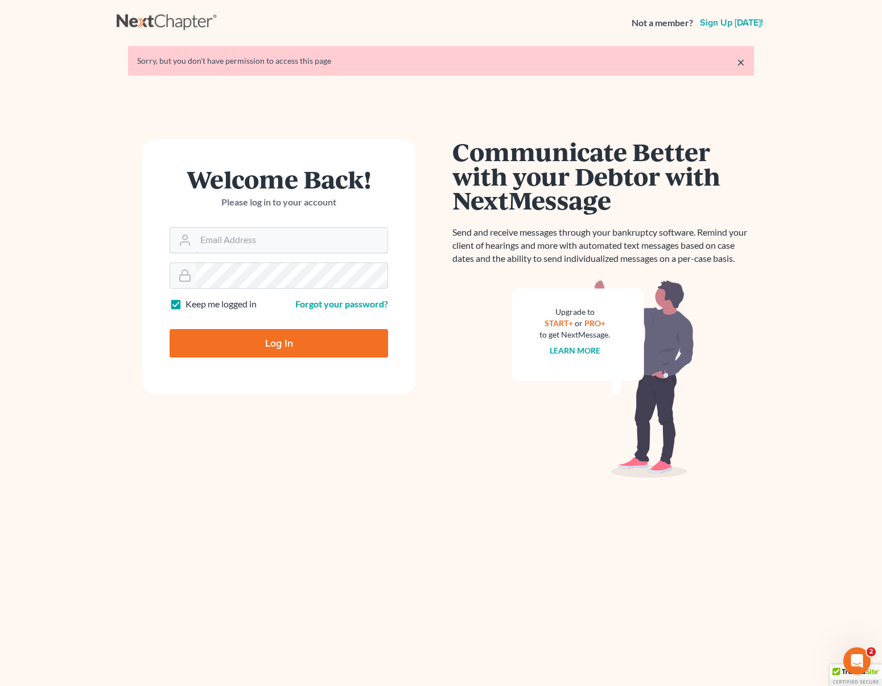
type input "[EMAIL_ADDRESS][DOMAIN_NAME]"
click at [308, 335] on input "Log In" at bounding box center [279, 343] width 218 height 28
type input "Thinking..."
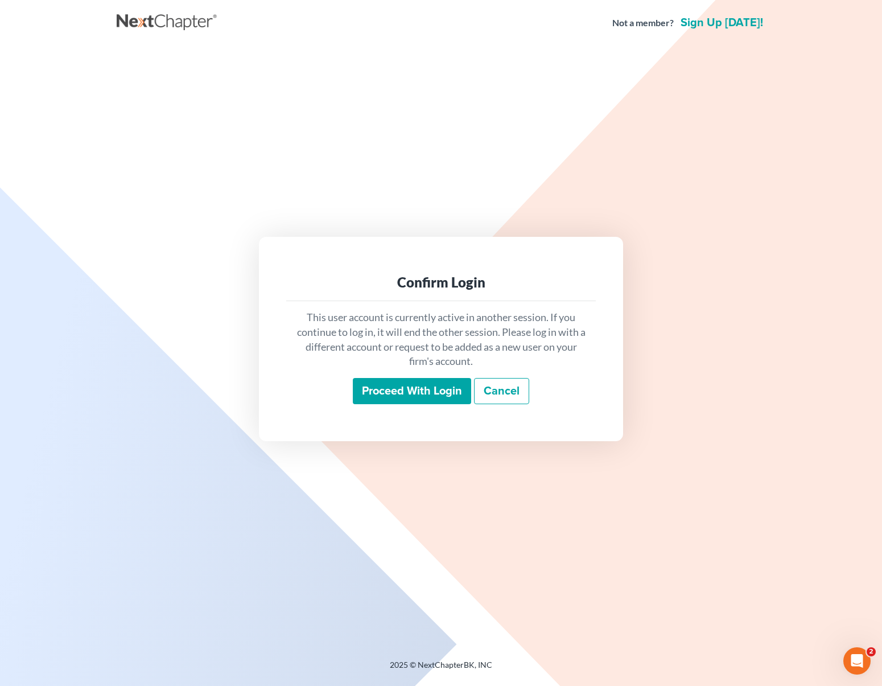
click at [416, 390] on input "Proceed with login" at bounding box center [412, 391] width 118 height 26
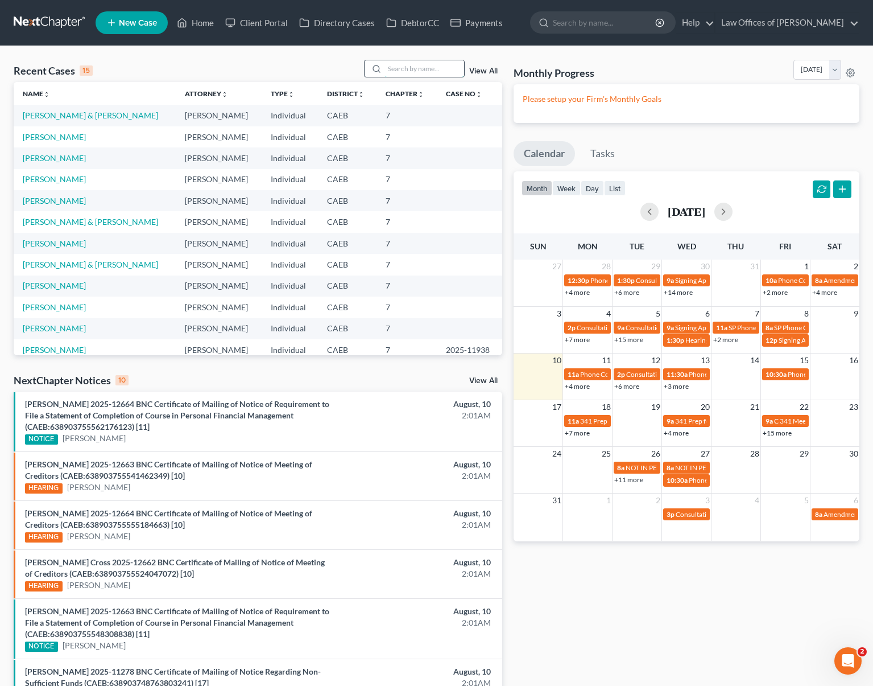
click at [416, 70] on input "search" at bounding box center [425, 68] width 80 height 16
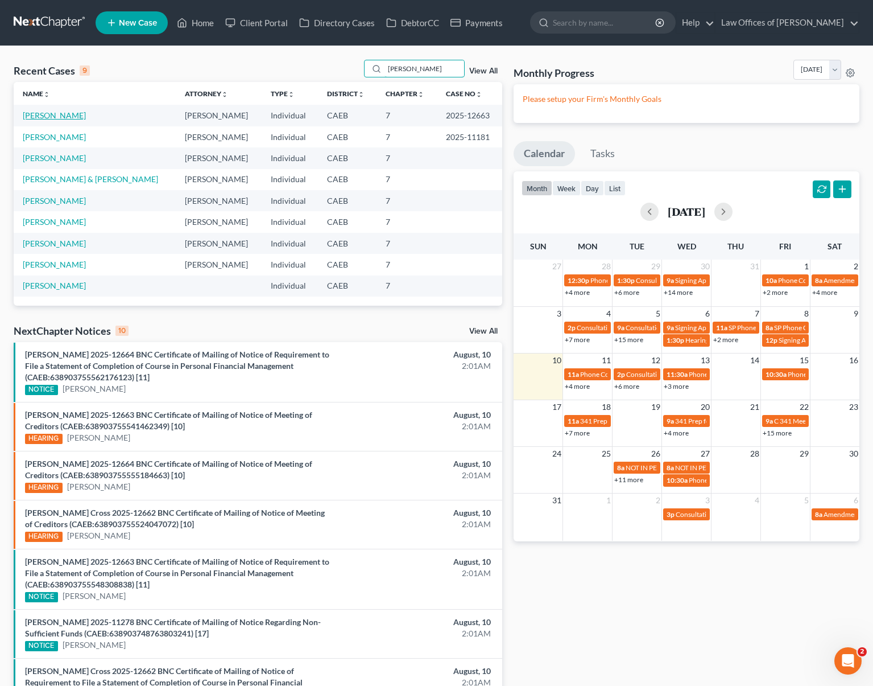
type input "andrade"
click at [43, 115] on link "Andrade, Elena" at bounding box center [54, 115] width 63 height 10
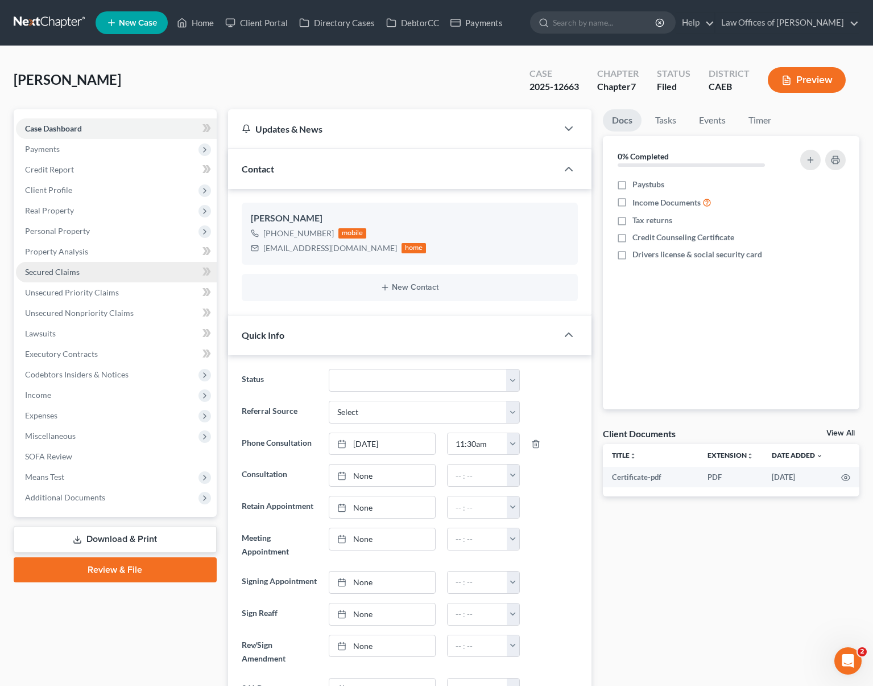
scroll to position [563, 0]
click at [57, 270] on span "Secured Claims" at bounding box center [52, 272] width 55 height 10
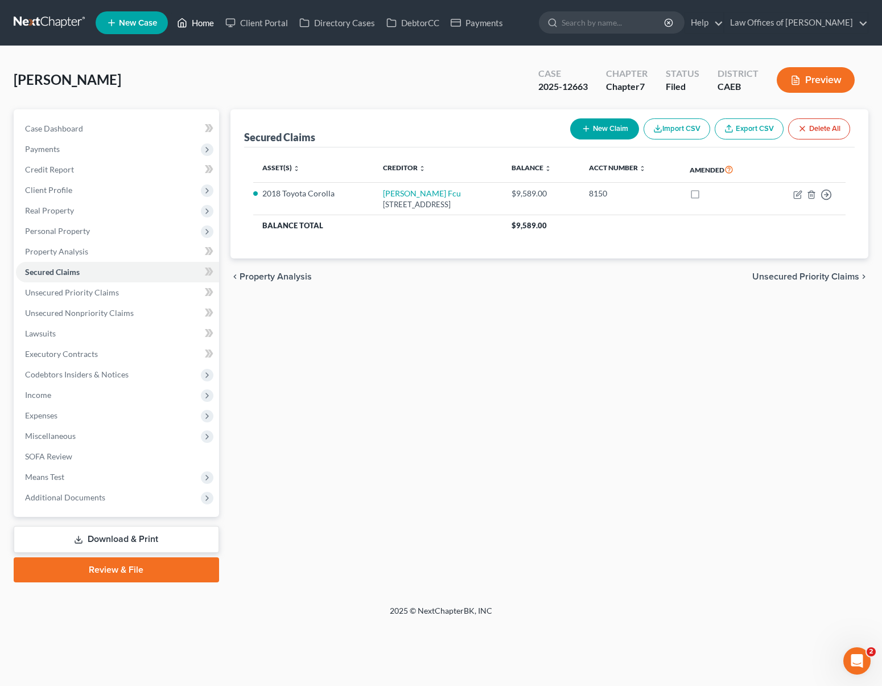
click at [202, 29] on link "Home" at bounding box center [195, 23] width 48 height 20
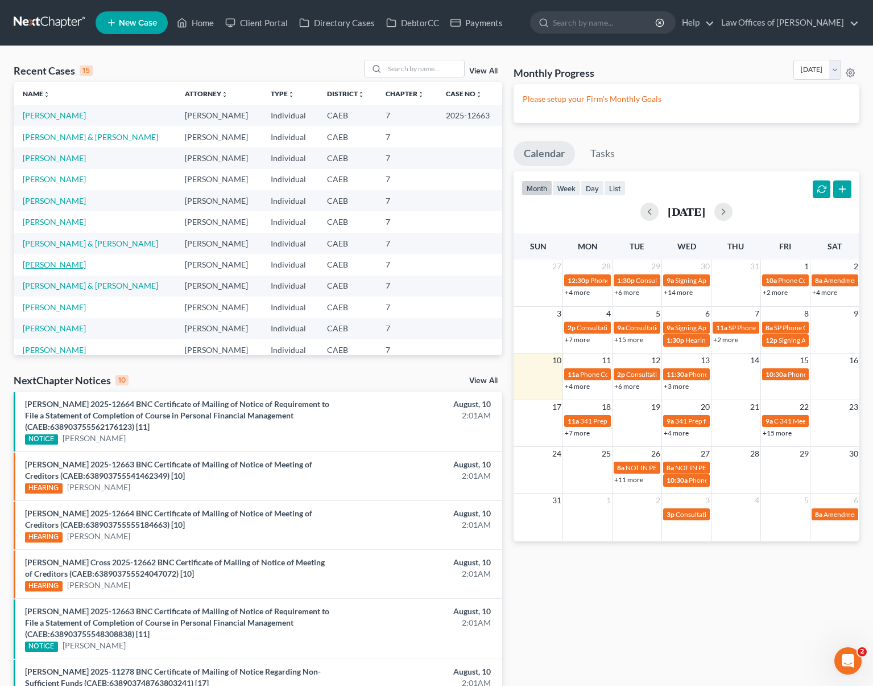
click at [86, 262] on link "Ontiveros-Torres, Geovane" at bounding box center [54, 264] width 63 height 10
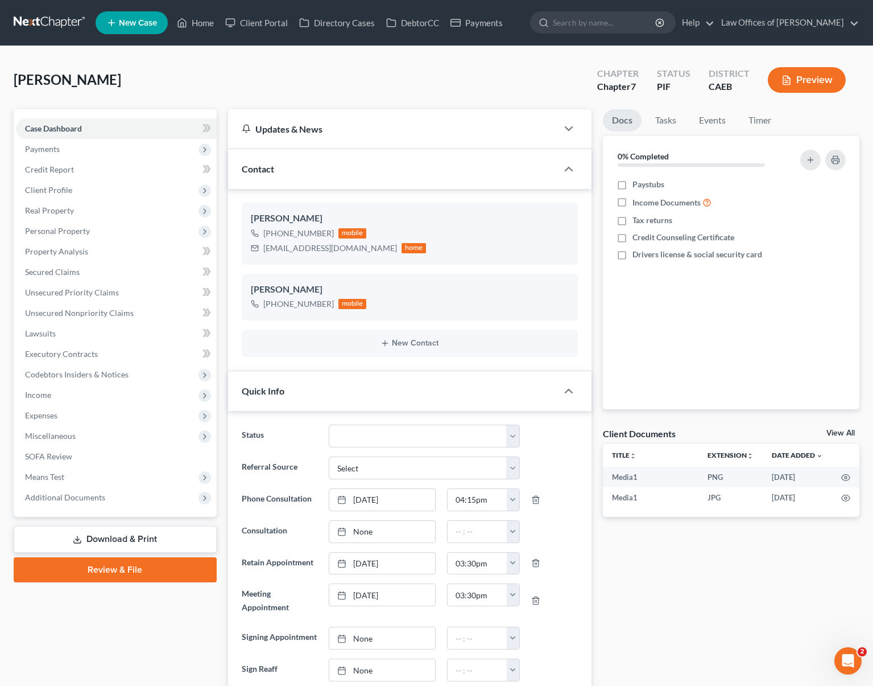
click at [158, 531] on link "Download & Print" at bounding box center [115, 539] width 203 height 27
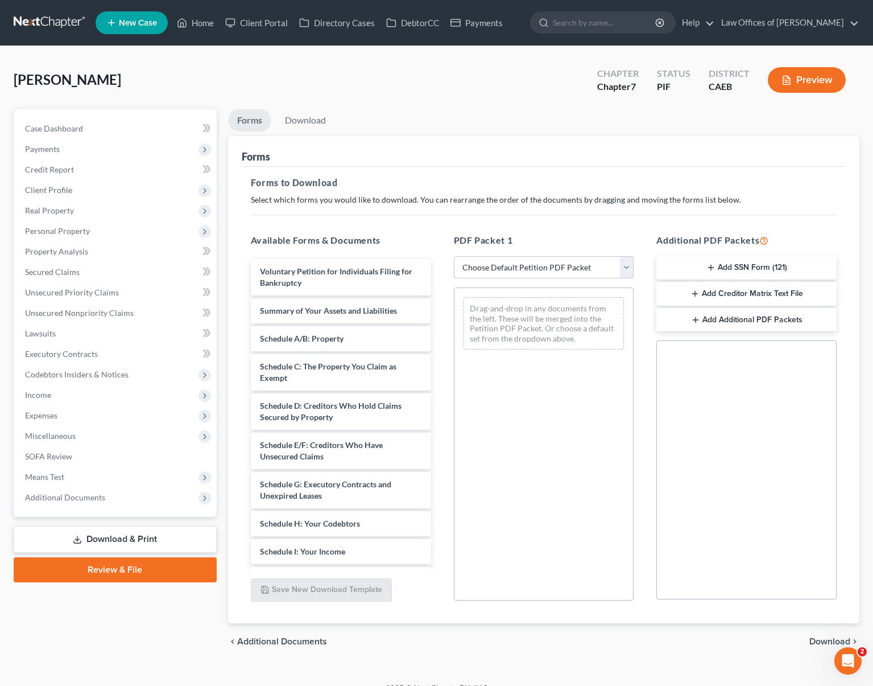
click at [627, 272] on select "Choose Default Petition PDF Packet Complete Bankruptcy Petition (all forms and …" at bounding box center [544, 267] width 180 height 23
select select "4"
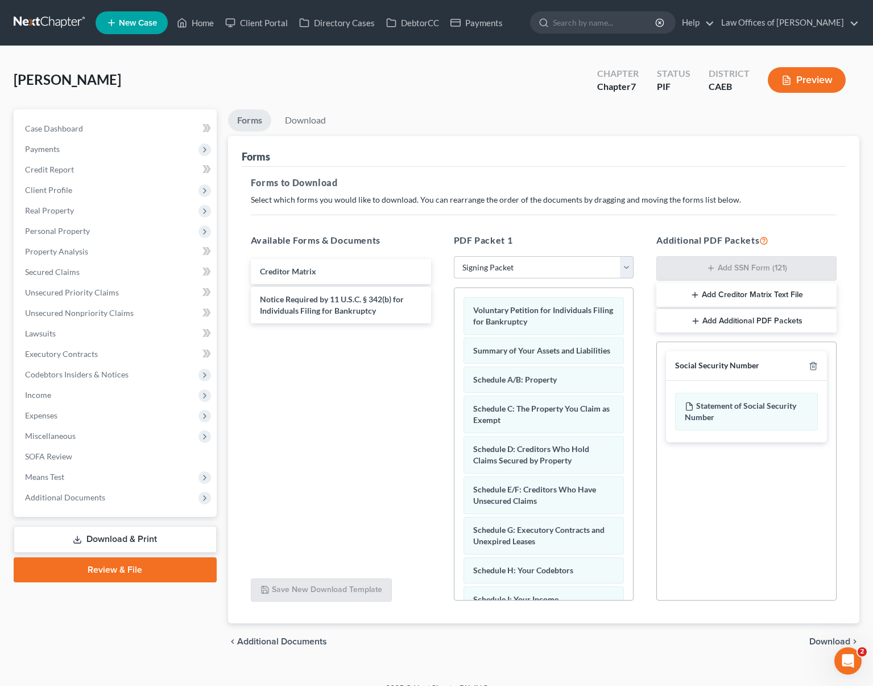
click at [832, 639] on span "Download" at bounding box center [830, 641] width 41 height 9
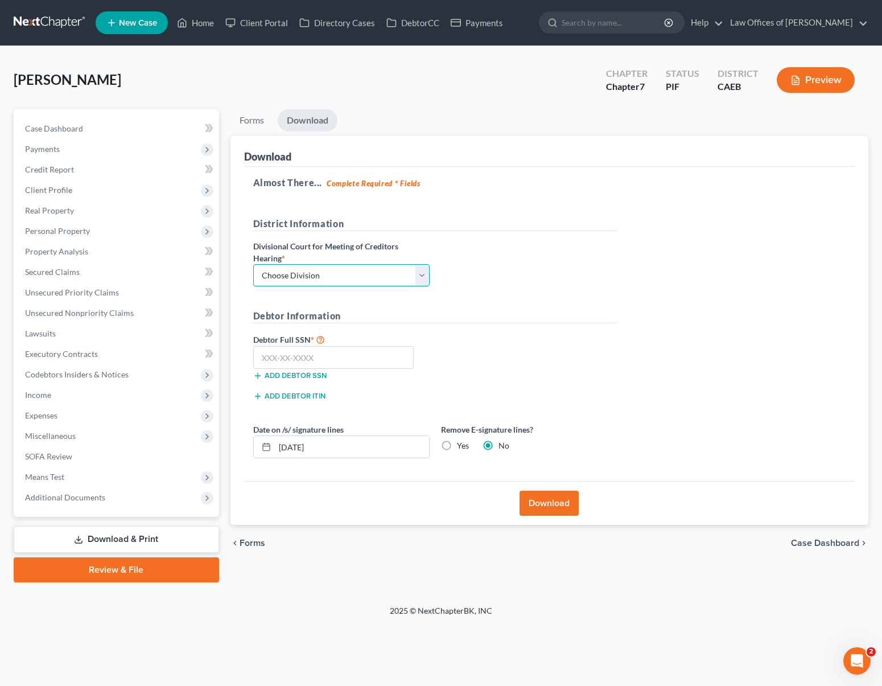
click at [421, 272] on select "Choose Division Fresno Modesto Sacramento" at bounding box center [341, 275] width 176 height 23
select select "0"
click at [359, 361] on input "text" at bounding box center [333, 357] width 161 height 23
type input "111-11-1111"
click at [544, 498] on button "Download" at bounding box center [548, 502] width 59 height 25
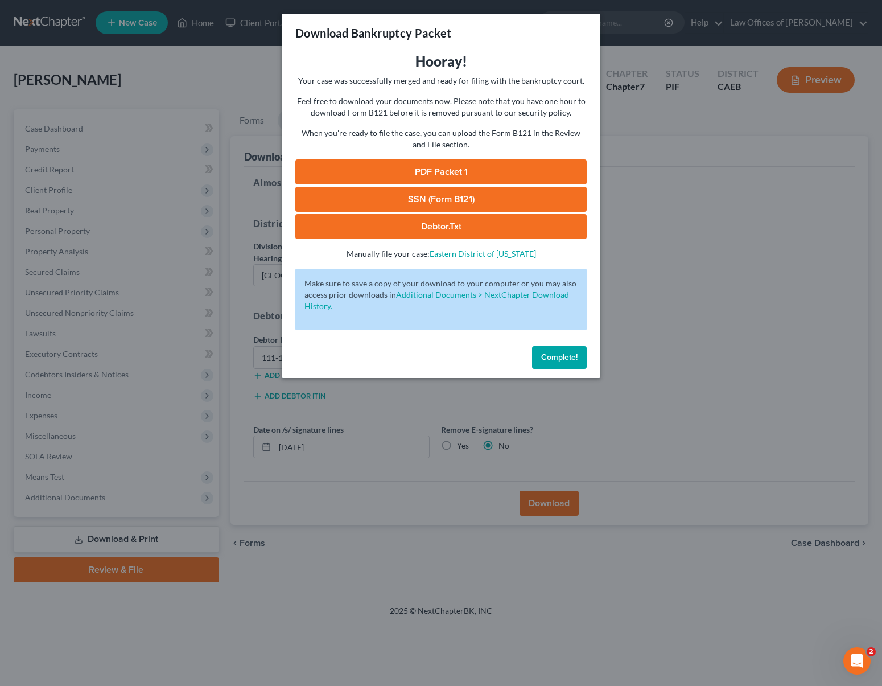
click at [473, 166] on link "PDF Packet 1" at bounding box center [440, 171] width 291 height 25
click at [539, 358] on button "Complete!" at bounding box center [559, 357] width 55 height 23
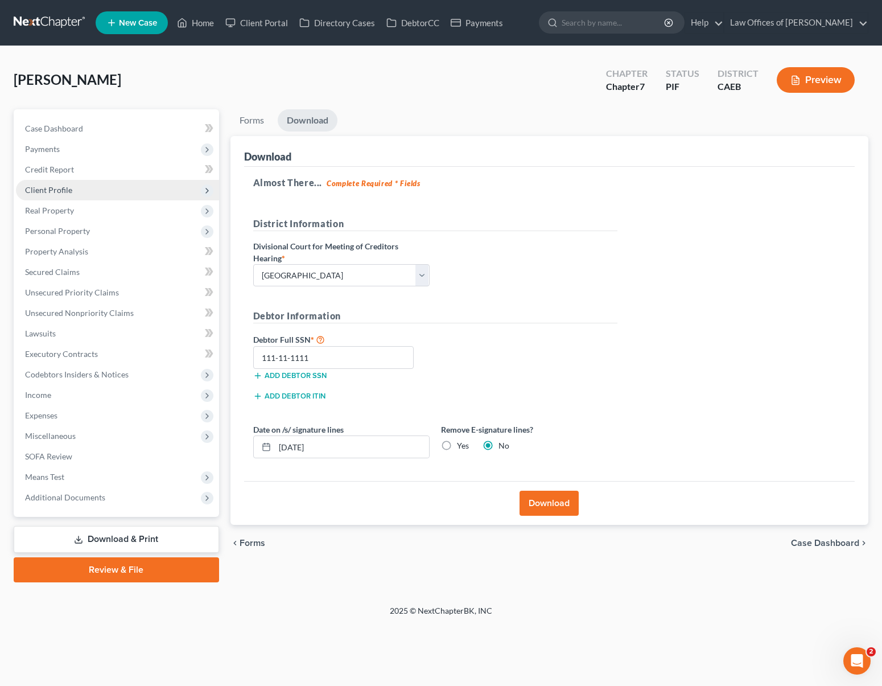
click at [82, 190] on span "Client Profile" at bounding box center [117, 190] width 203 height 20
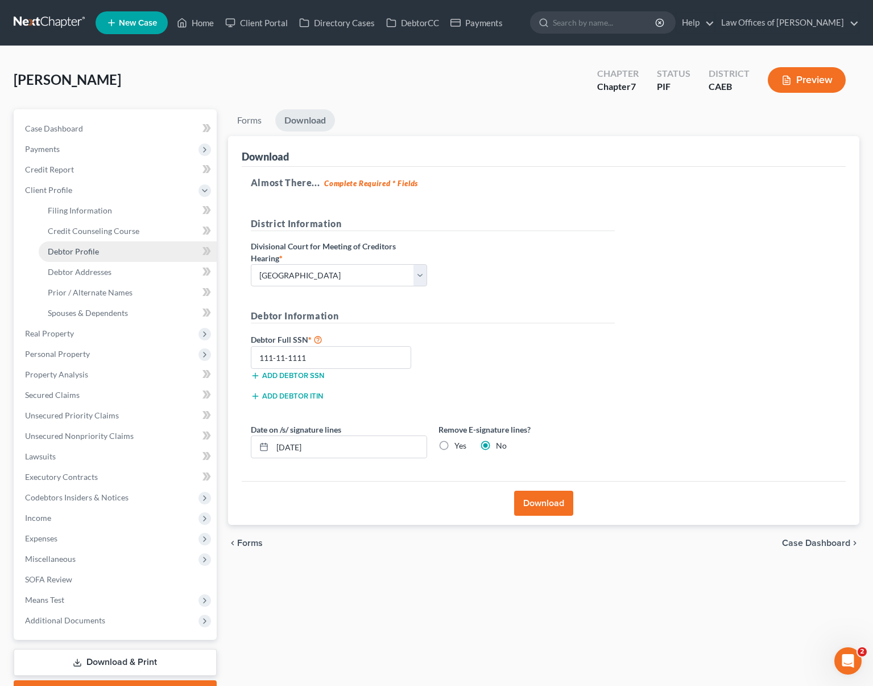
click at [114, 257] on link "Debtor Profile" at bounding box center [128, 251] width 178 height 20
select select "0"
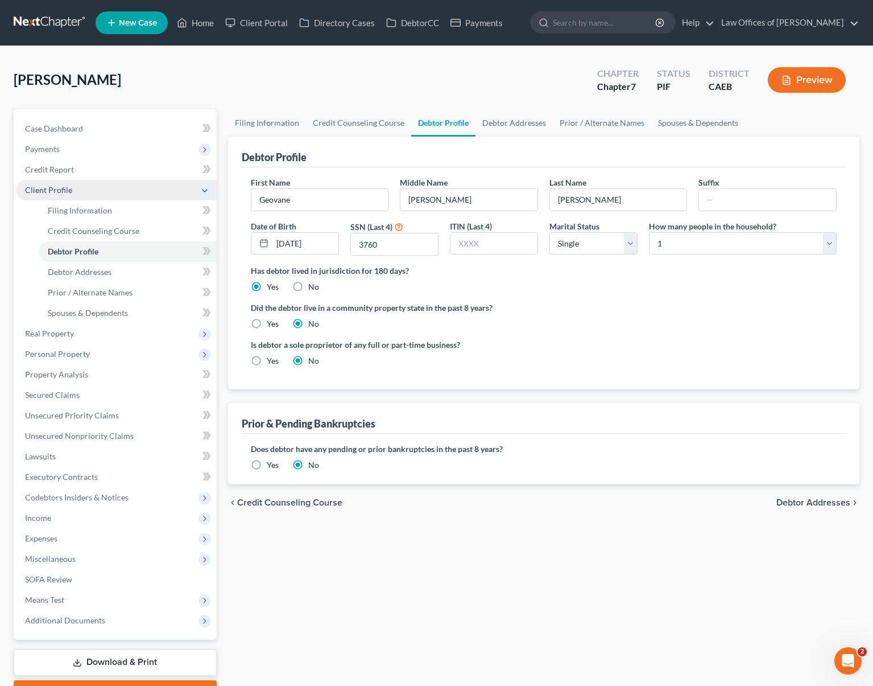
click at [91, 194] on span "Client Profile" at bounding box center [116, 190] width 201 height 20
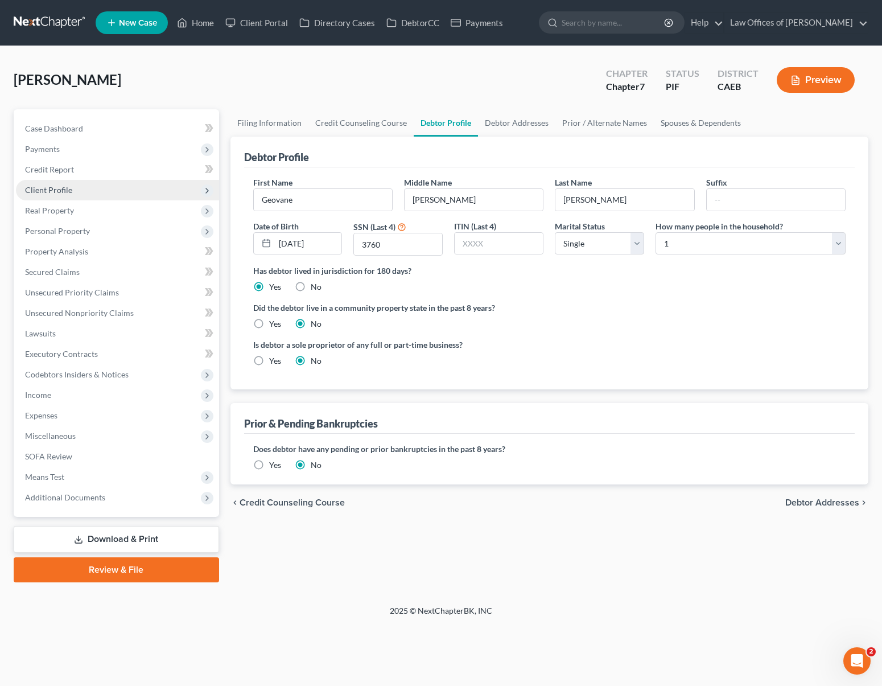
click at [90, 193] on span "Client Profile" at bounding box center [117, 190] width 203 height 20
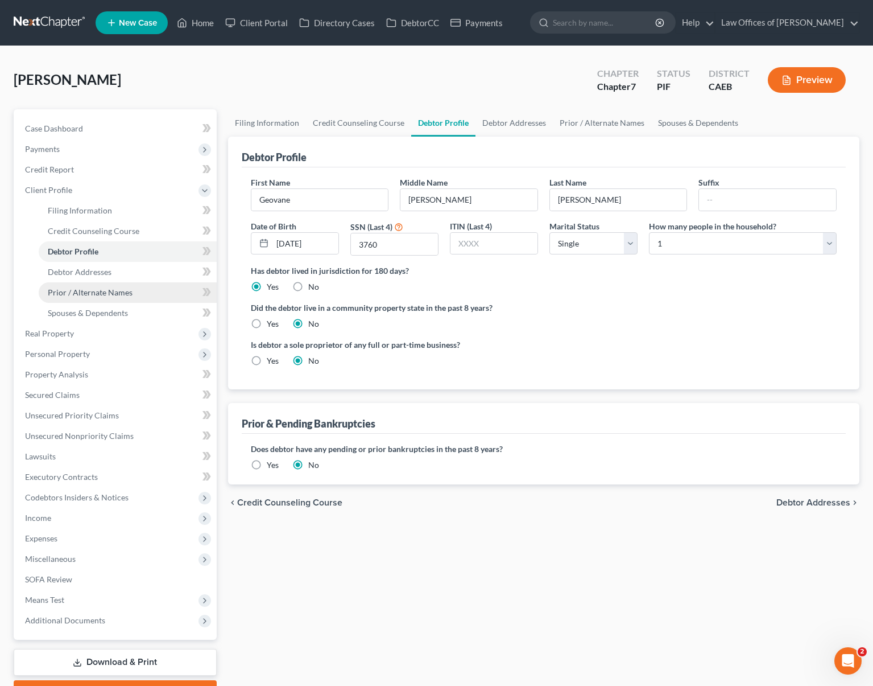
click at [130, 286] on link "Prior / Alternate Names" at bounding box center [128, 292] width 178 height 20
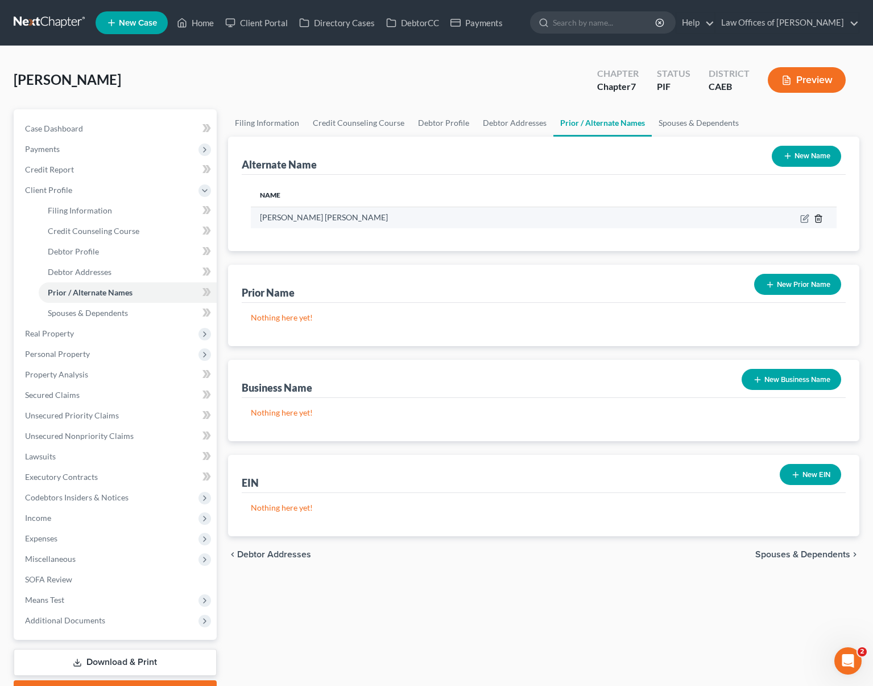
click at [819, 218] on line at bounding box center [819, 219] width 0 height 2
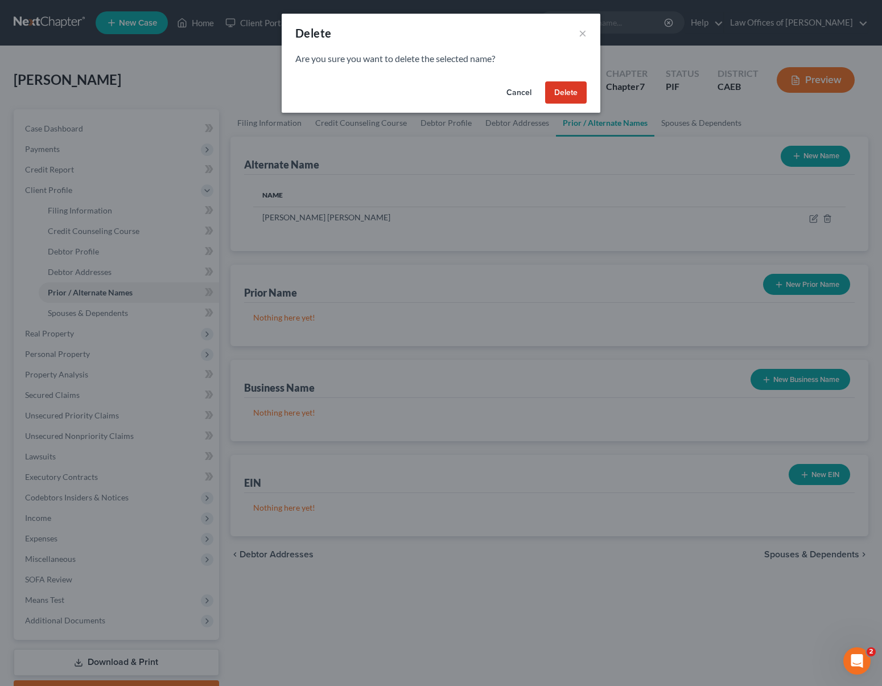
click at [558, 89] on button "Delete" at bounding box center [566, 92] width 42 height 23
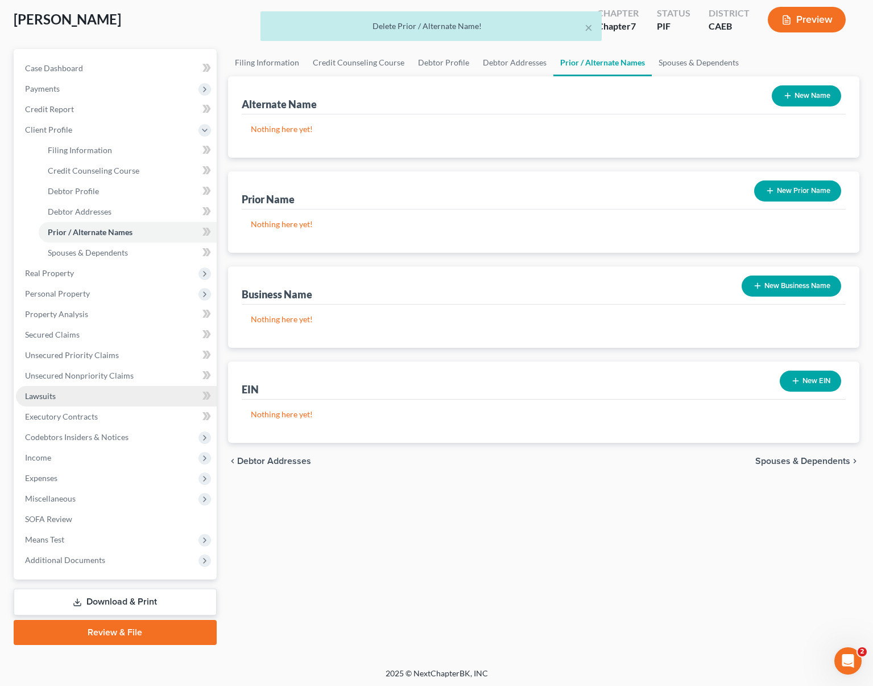
scroll to position [61, 0]
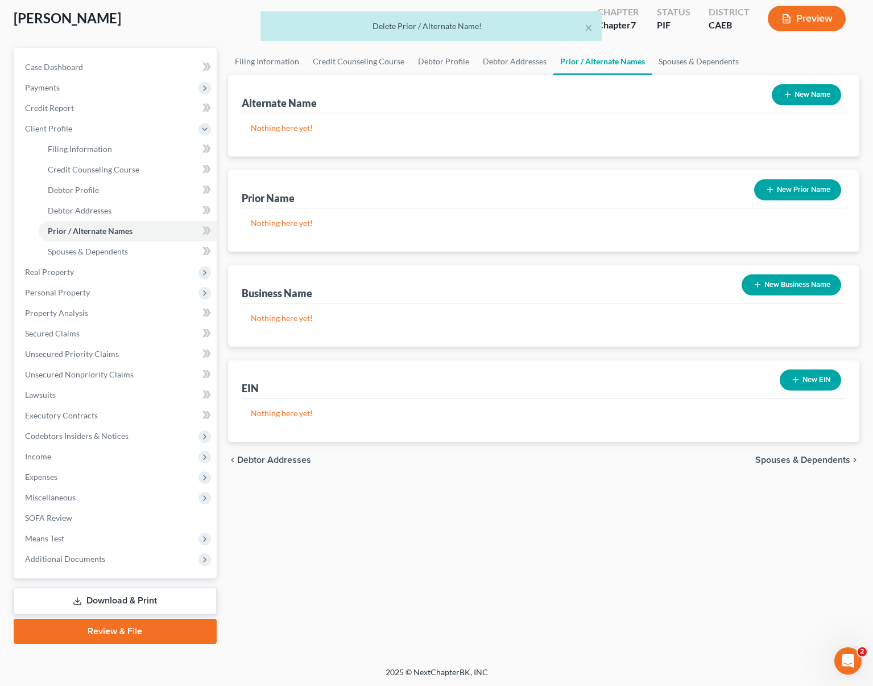
click at [171, 600] on link "Download & Print" at bounding box center [115, 600] width 203 height 27
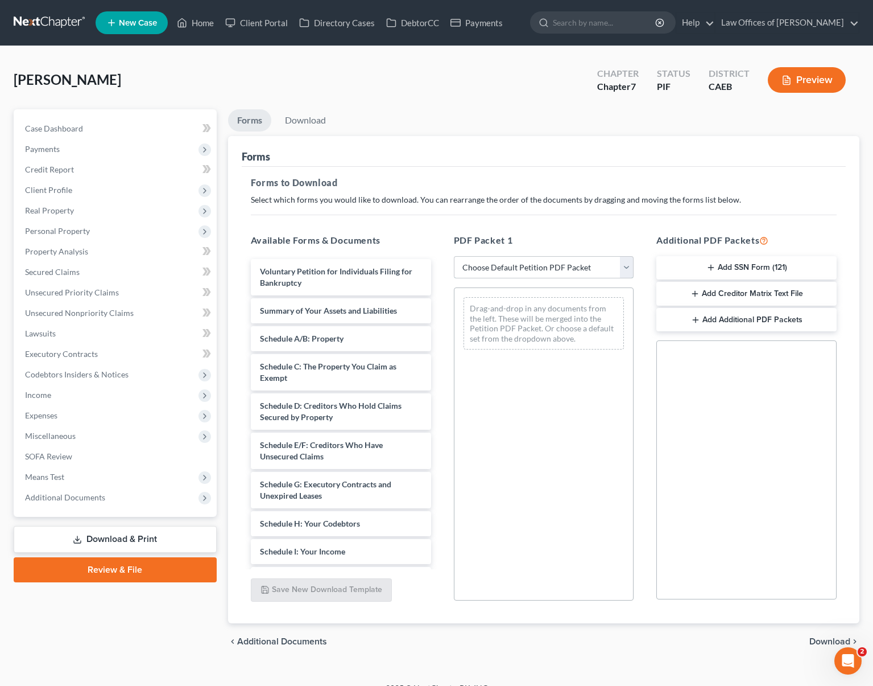
click at [627, 269] on select "Choose Default Petition PDF Packet Complete Bankruptcy Petition (all forms and …" at bounding box center [544, 267] width 180 height 23
select select "4"
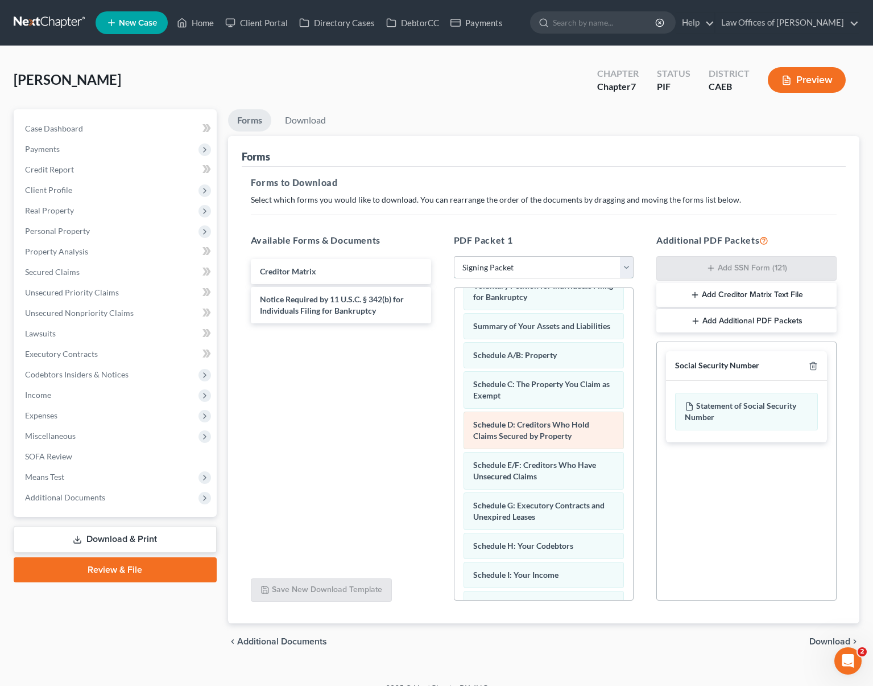
scroll to position [24, 0]
click at [841, 641] on span "Download" at bounding box center [830, 641] width 41 height 9
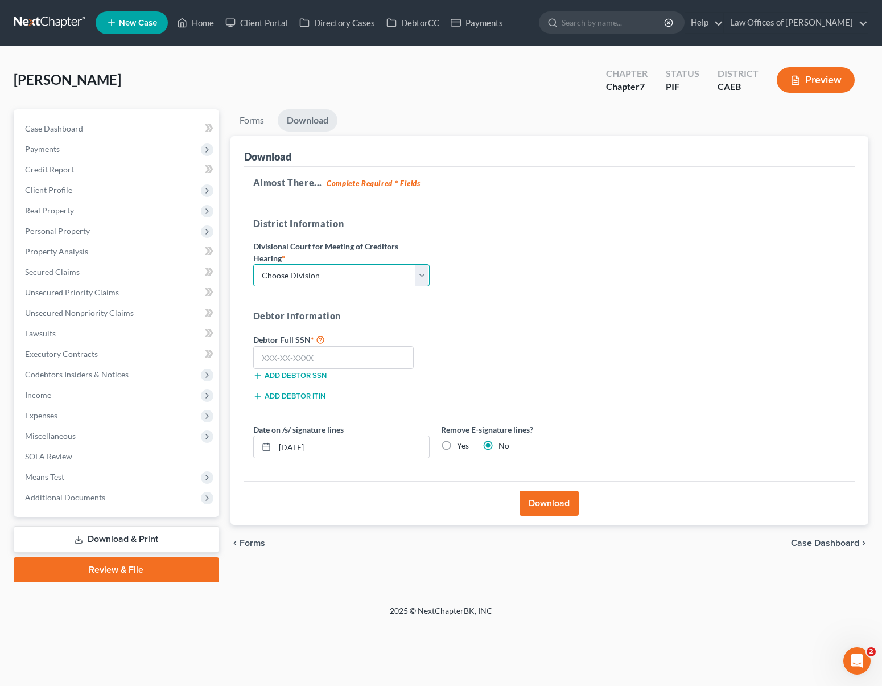
click at [420, 272] on select "Choose Division Fresno Modesto Sacramento" at bounding box center [341, 275] width 176 height 23
select select "0"
click at [346, 362] on input "text" at bounding box center [333, 357] width 161 height 23
type input "111-11-1111"
click at [556, 503] on button "Download" at bounding box center [548, 502] width 59 height 25
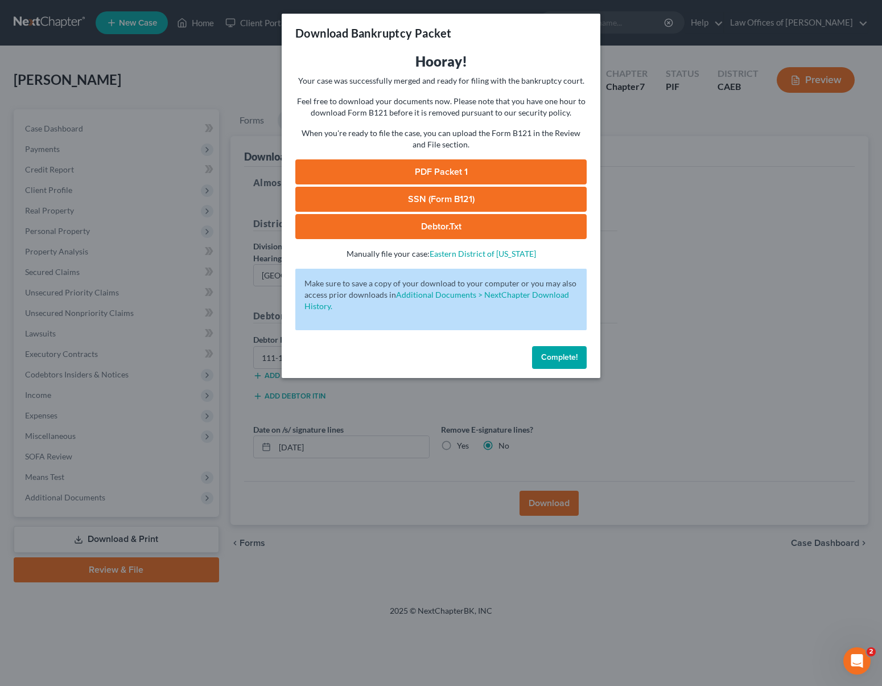
click at [484, 171] on link "PDF Packet 1" at bounding box center [440, 171] width 291 height 25
click at [555, 357] on span "Complete!" at bounding box center [559, 357] width 36 height 10
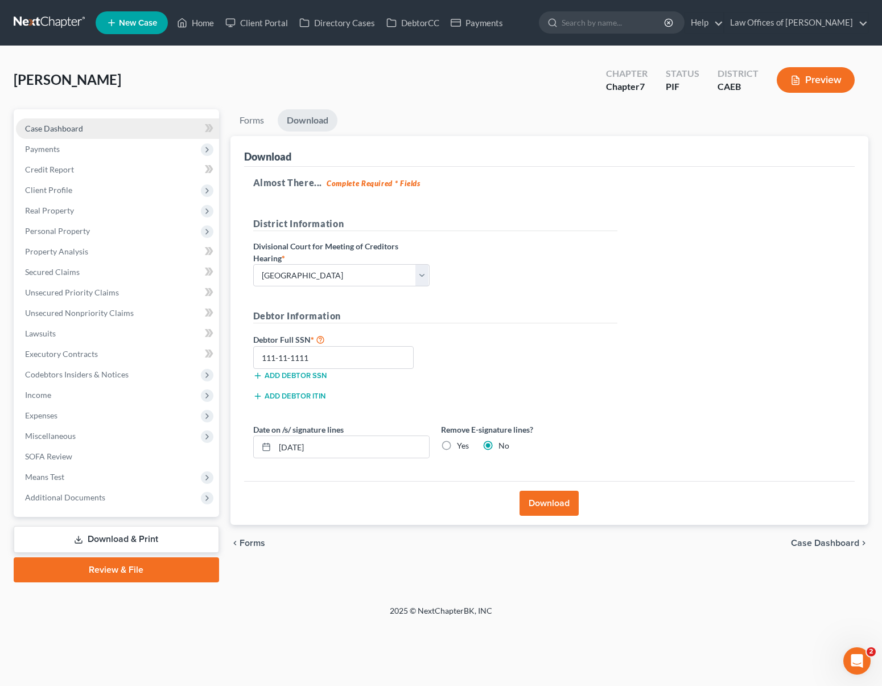
click at [82, 130] on link "Case Dashboard" at bounding box center [117, 128] width 203 height 20
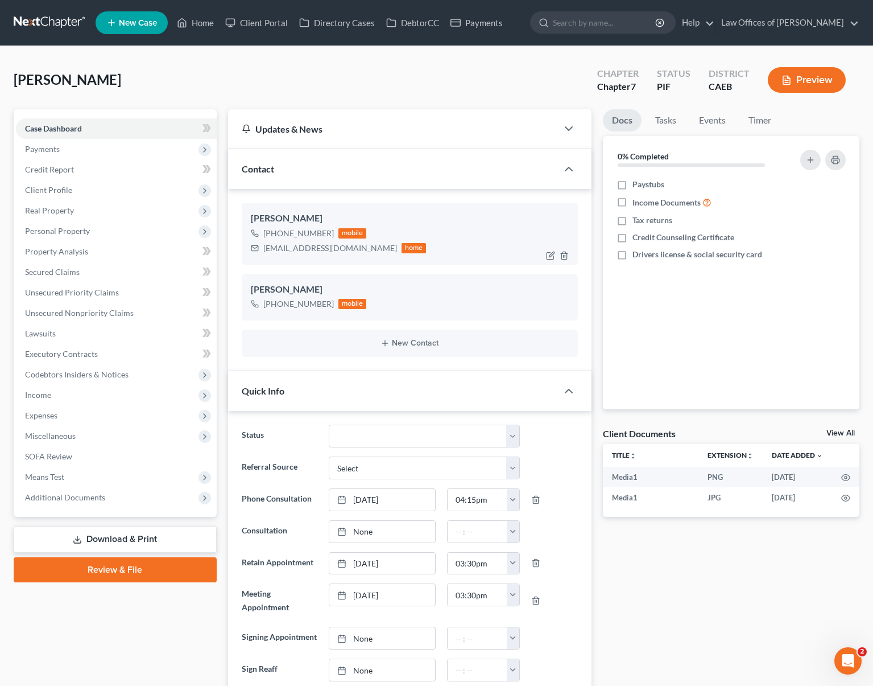
scroll to position [7935, 0]
click at [207, 26] on link "Home" at bounding box center [195, 23] width 48 height 20
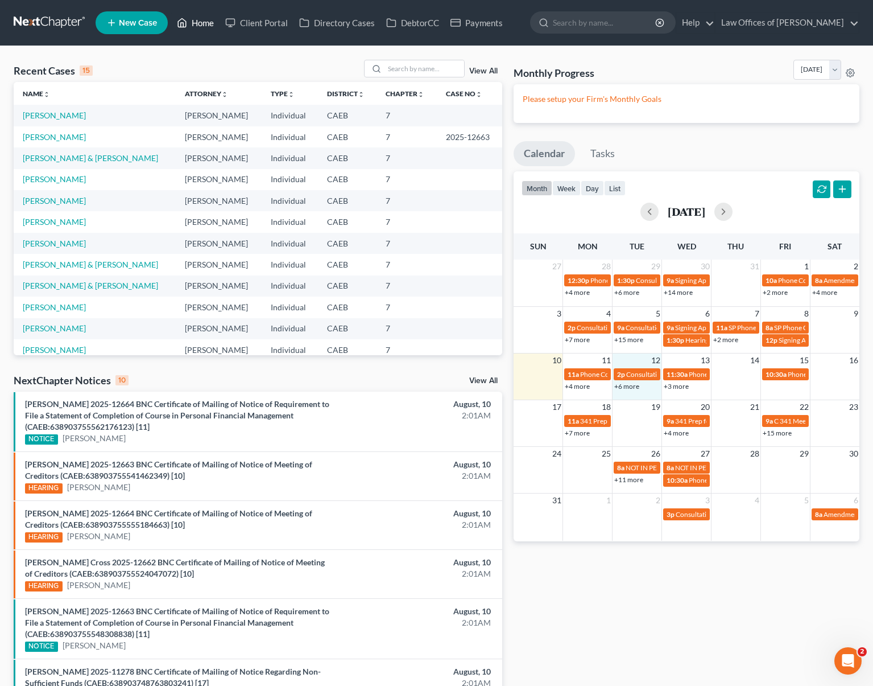
click at [628, 390] on div "+6 more" at bounding box center [637, 385] width 49 height 11
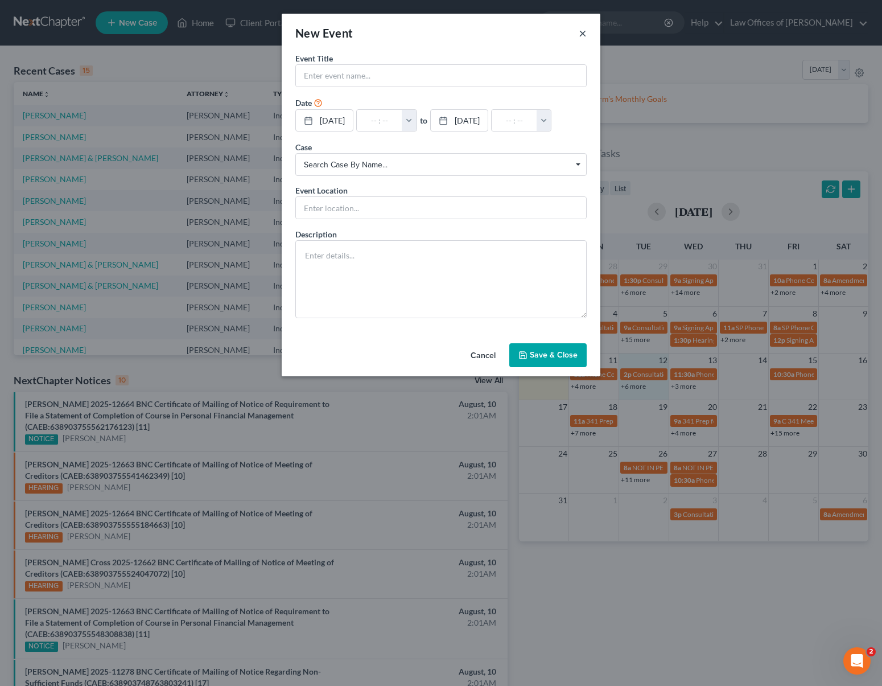
click at [583, 31] on button "×" at bounding box center [583, 33] width 8 height 14
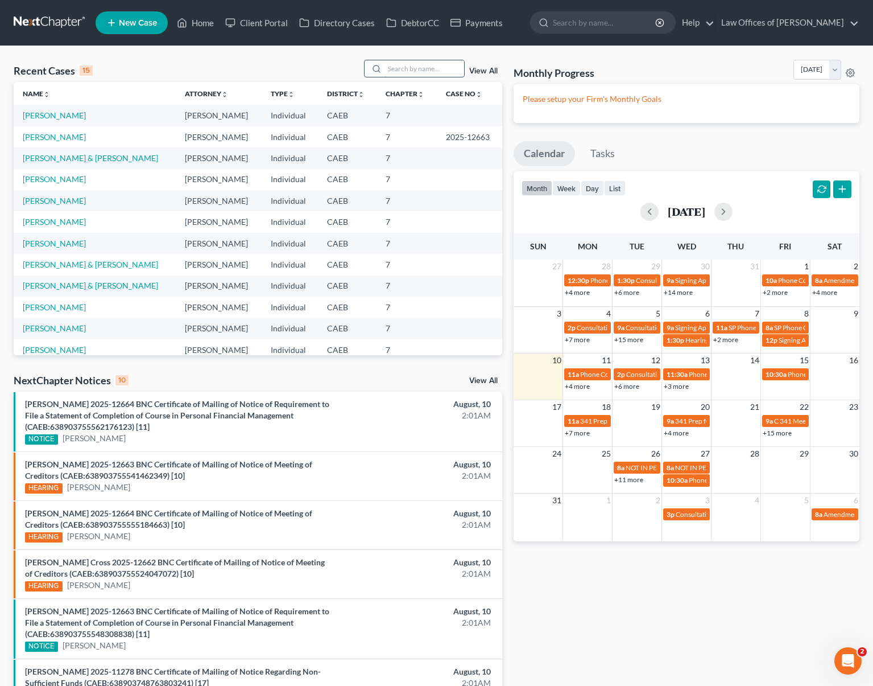
click at [417, 63] on input "search" at bounding box center [425, 68] width 80 height 16
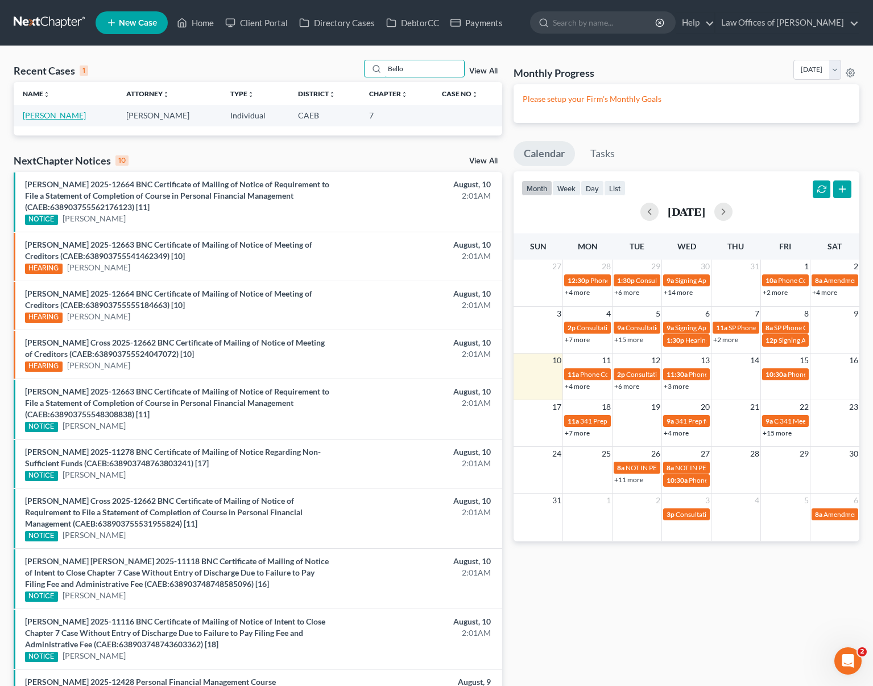
type input "Bello"
click at [30, 114] on link "Bello, Violeta" at bounding box center [54, 115] width 63 height 10
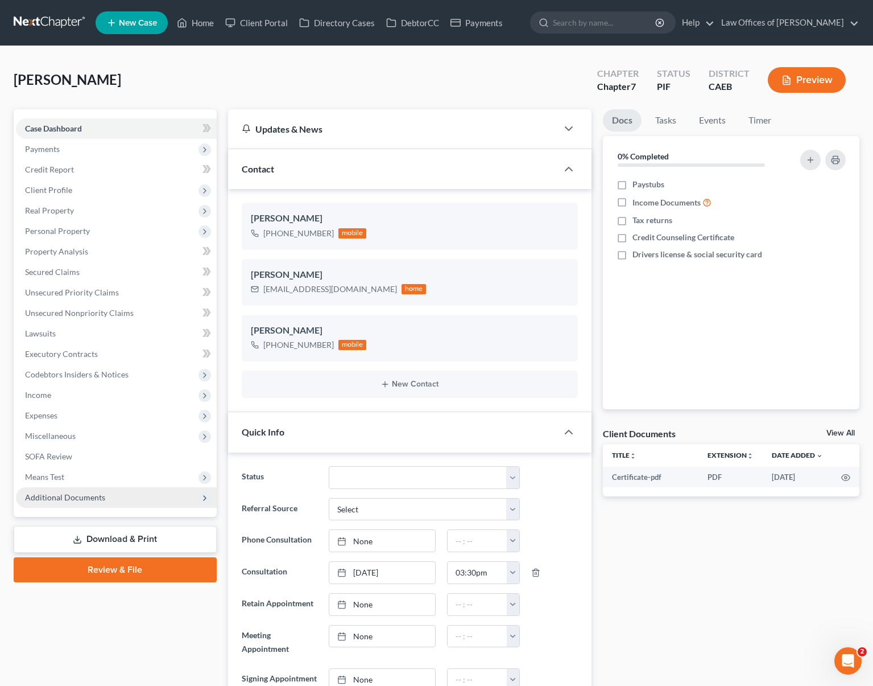
scroll to position [281, 0]
click at [145, 535] on link "Download & Print" at bounding box center [115, 539] width 203 height 27
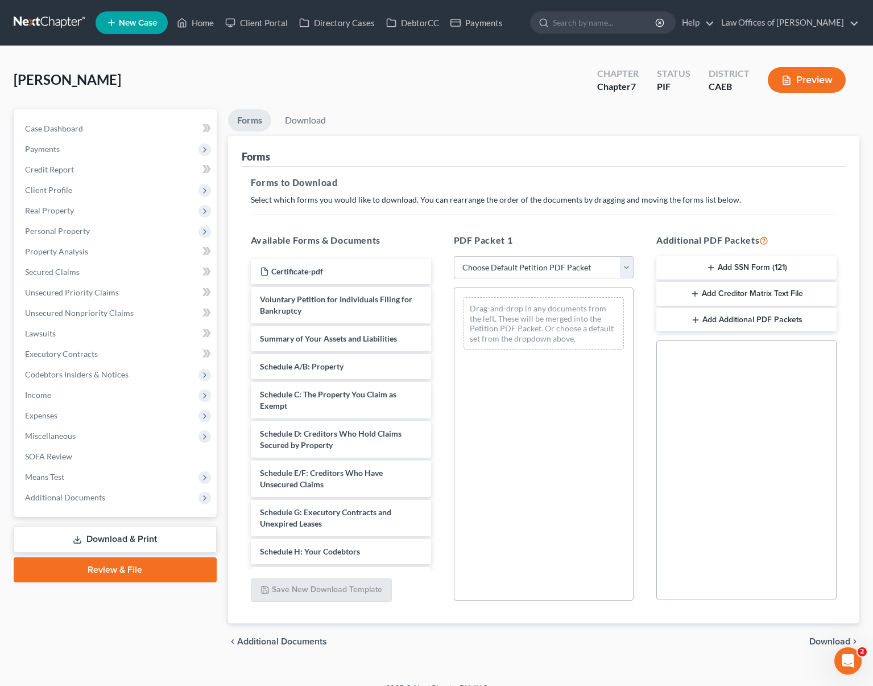
click at [627, 271] on select "Choose Default Petition PDF Packet Complete Bankruptcy Petition (all forms and …" at bounding box center [544, 267] width 180 height 23
select select "5"
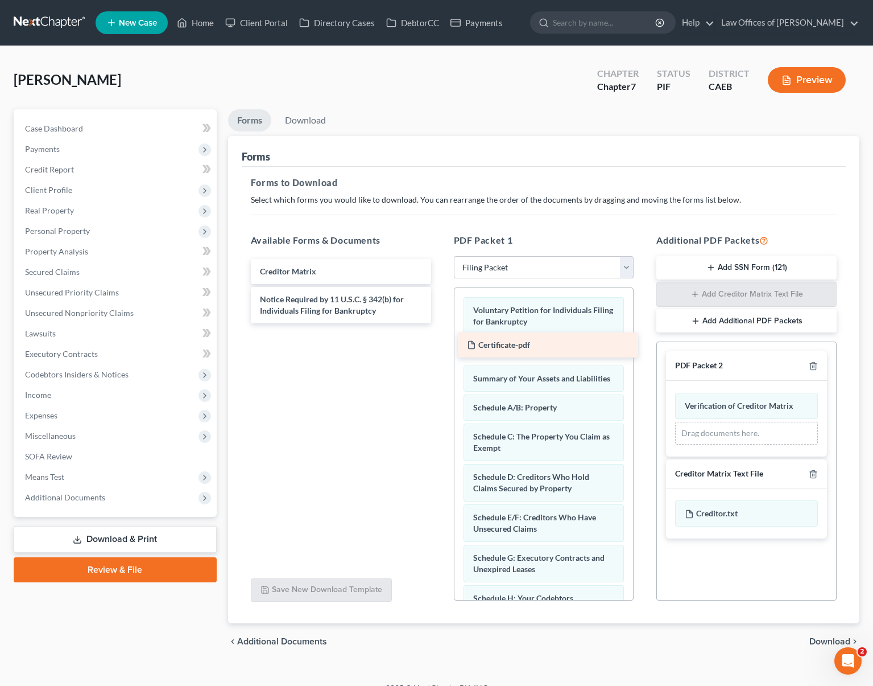
drag, startPoint x: 333, startPoint y: 270, endPoint x: 540, endPoint y: 344, distance: 219.9
click at [440, 323] on div "Certificate-pdf Certificate-pdf Creditor Matrix Notice Required by 11 U.S.C. § …" at bounding box center [341, 291] width 199 height 64
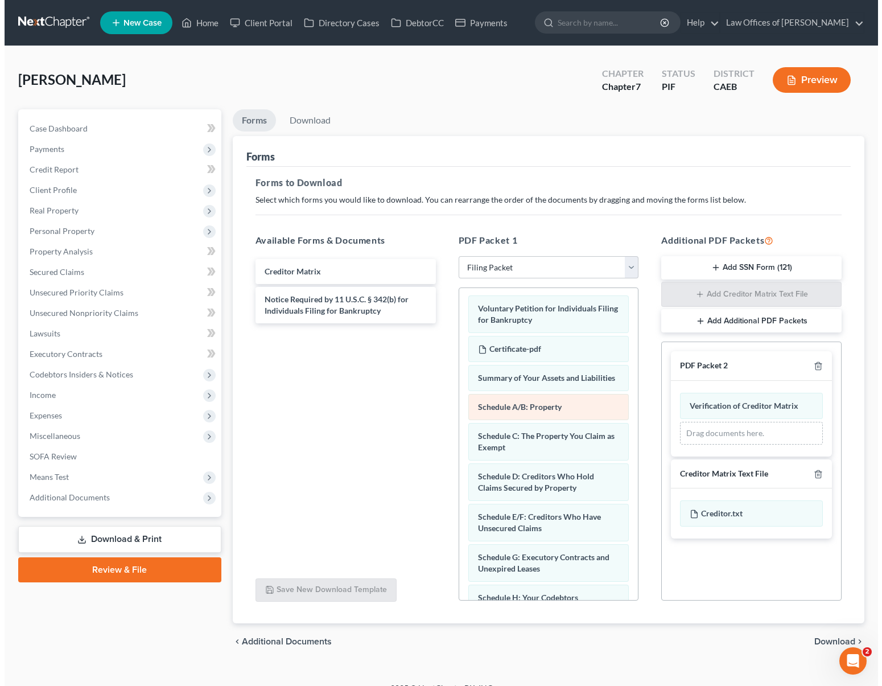
scroll to position [2, 0]
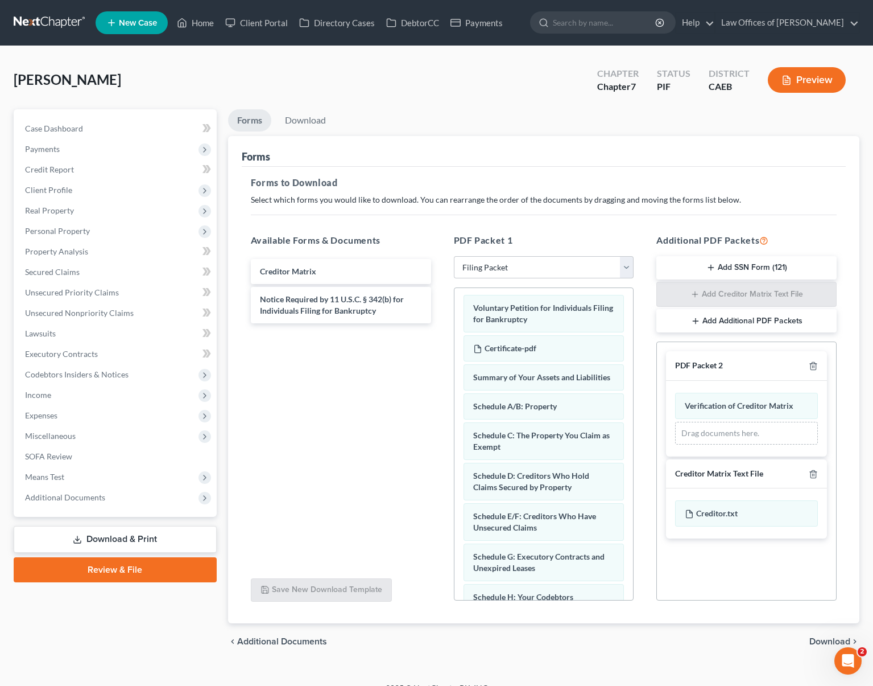
click at [821, 640] on span "Download" at bounding box center [830, 641] width 41 height 9
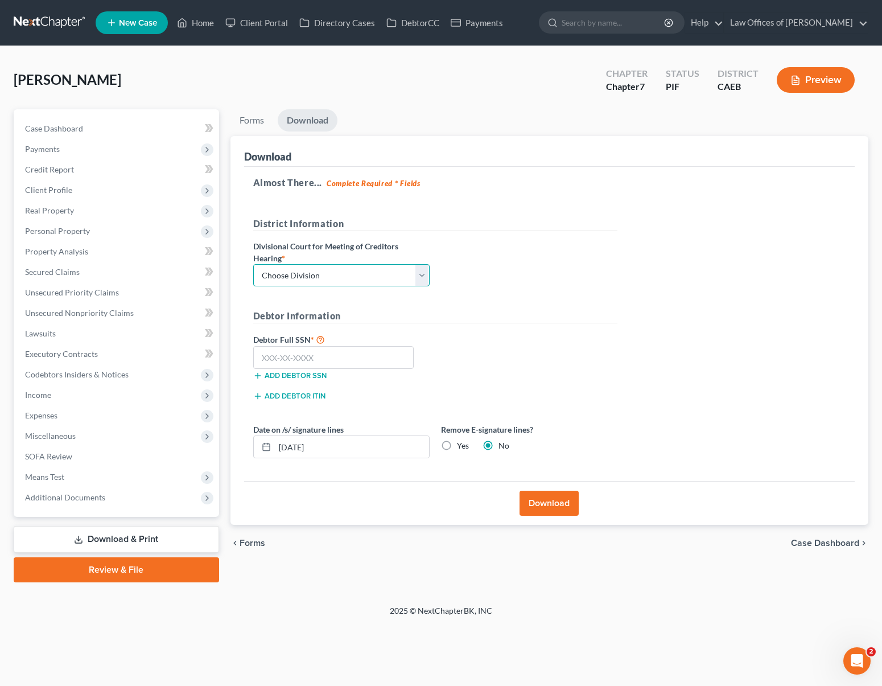
click at [418, 270] on select "Choose Division Fresno Modesto Sacramento" at bounding box center [341, 275] width 176 height 23
select select "0"
click at [349, 355] on input "text" at bounding box center [333, 357] width 161 height 23
type input "612-23-7201"
click at [329, 443] on input "08/10/2025" at bounding box center [352, 447] width 154 height 22
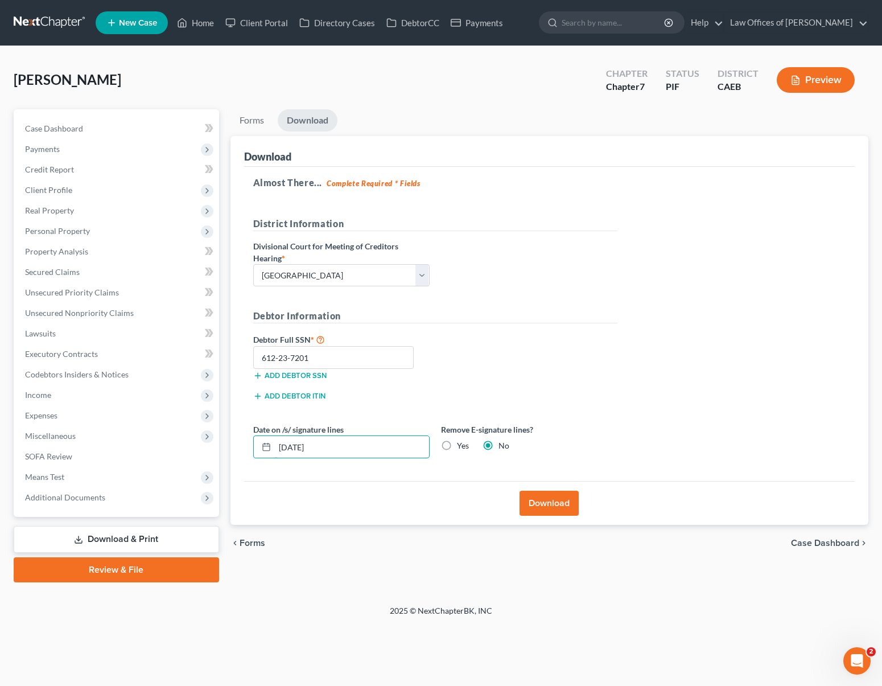
type input "08/09/2025"
click at [562, 498] on button "Download" at bounding box center [548, 502] width 59 height 25
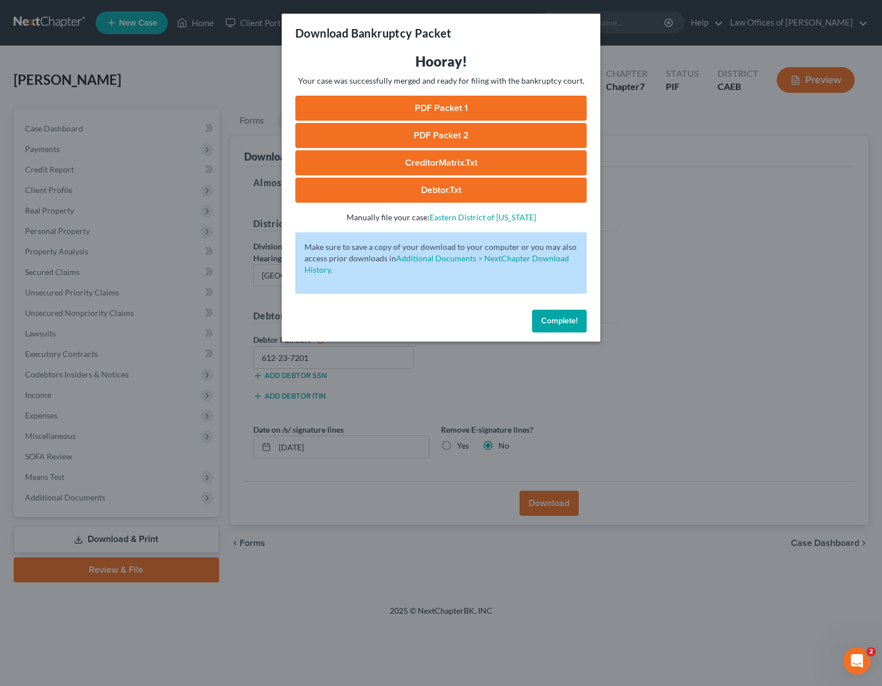
click at [447, 110] on link "PDF Packet 1" at bounding box center [440, 108] width 291 height 25
click at [456, 139] on link "PDF Packet 2" at bounding box center [440, 135] width 291 height 25
click at [466, 166] on link "CreditorMatrix.txt" at bounding box center [440, 162] width 291 height 25
click at [483, 193] on link "Debtor.txt" at bounding box center [440, 189] width 291 height 25
click at [484, 187] on link "Debtor.txt" at bounding box center [440, 189] width 291 height 25
